Goal: Check status: Check status

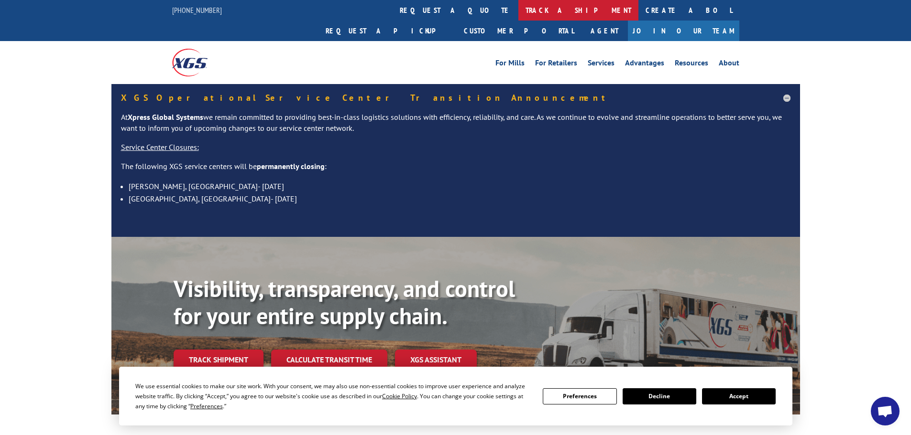
click at [518, 8] on link "track a shipment" at bounding box center [578, 10] width 120 height 21
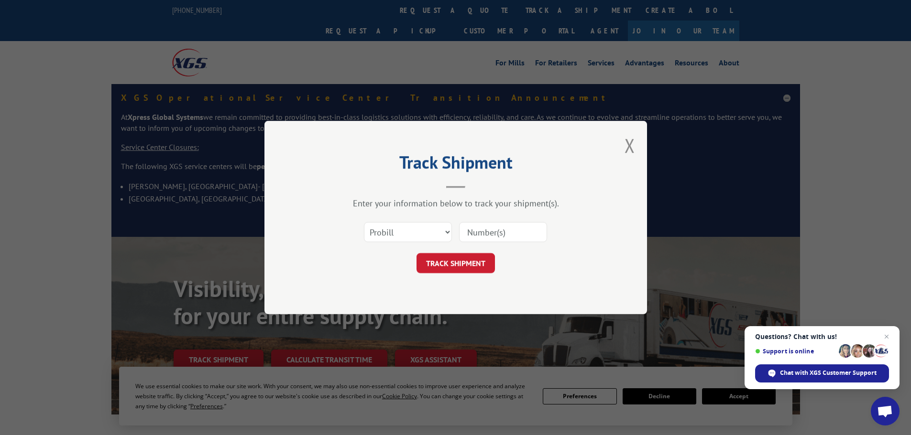
click at [485, 230] on input at bounding box center [503, 232] width 88 height 20
paste input "17549526"
type input "17549526"
click at [456, 269] on button "TRACK SHIPMENT" at bounding box center [455, 263] width 78 height 20
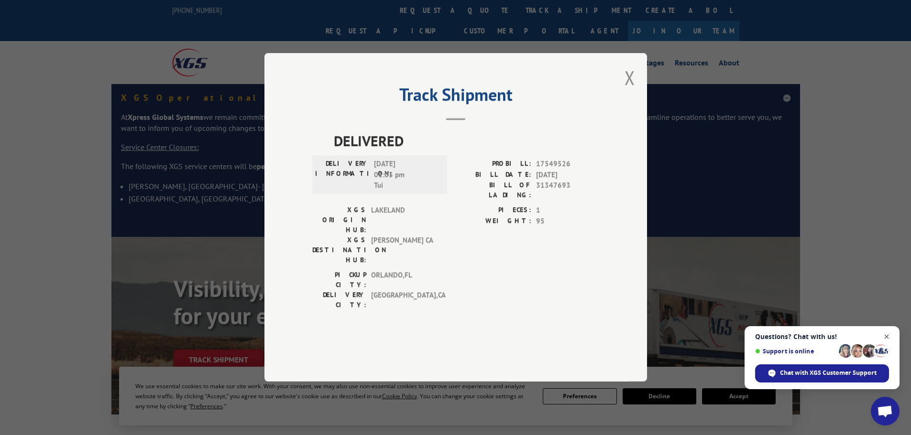
click at [884, 337] on span "Open chat" at bounding box center [886, 337] width 12 height 12
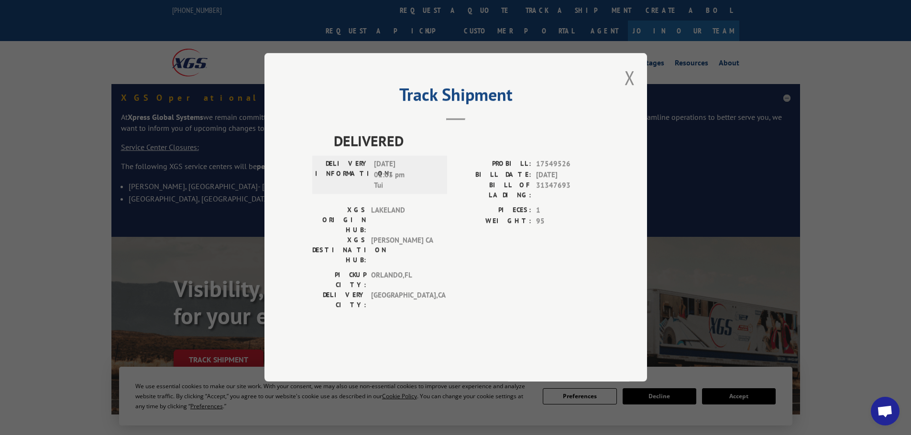
click at [886, 412] on span "Open chat" at bounding box center [885, 412] width 16 height 13
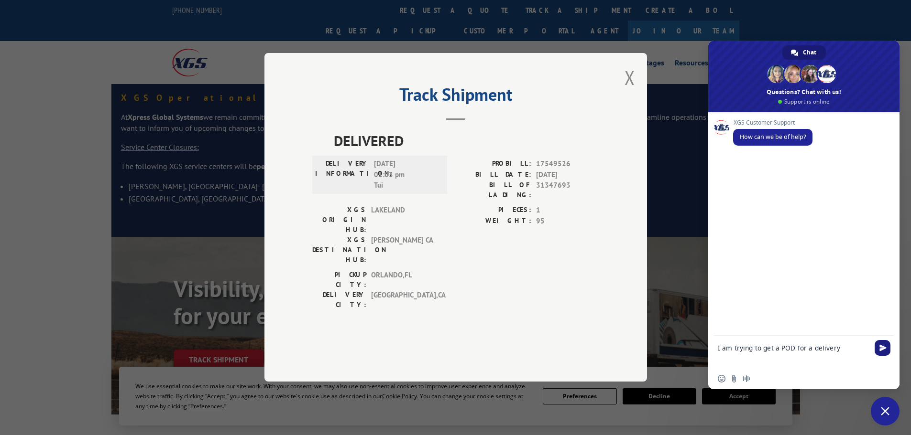
type textarea "I am trying to get a POD for a delivery"
click at [878, 350] on span "Send" at bounding box center [882, 348] width 16 height 16
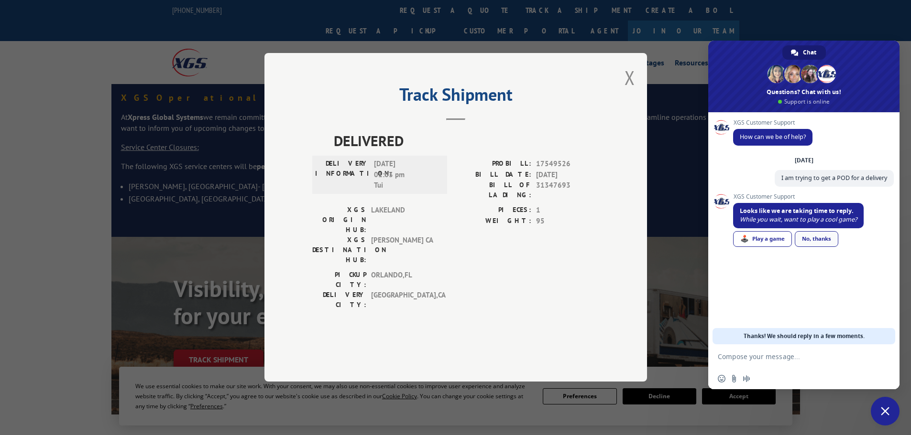
click at [834, 236] on link "No, thanks" at bounding box center [815, 239] width 43 height 16
